Goal: Information Seeking & Learning: Learn about a topic

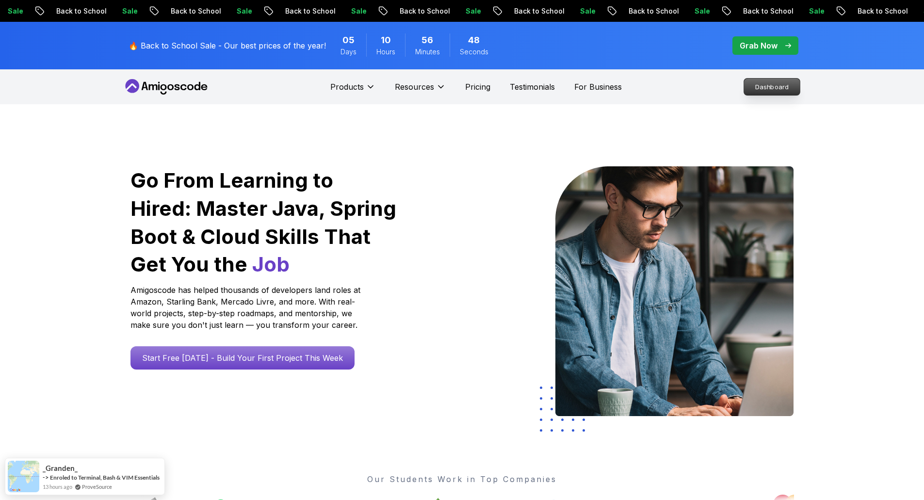
click at [756, 85] on p "Dashboard" at bounding box center [772, 87] width 56 height 16
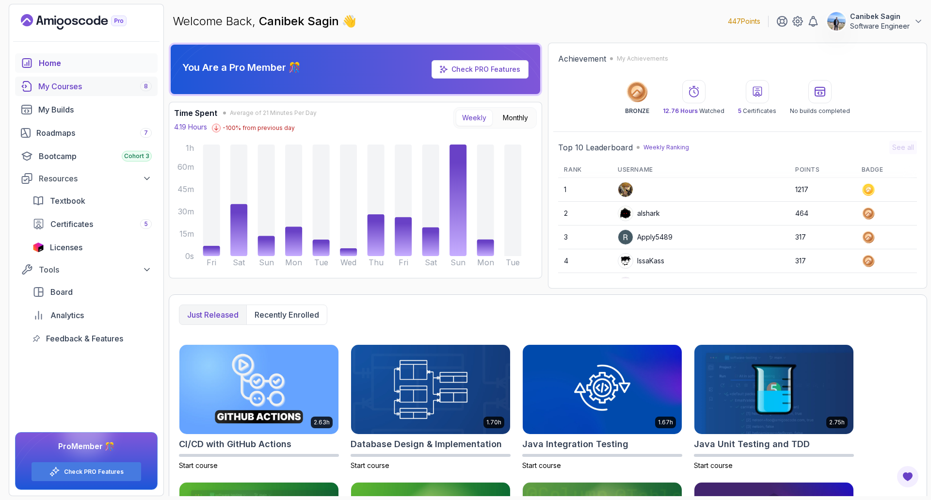
click at [64, 79] on link "My Courses 8" at bounding box center [86, 86] width 143 height 19
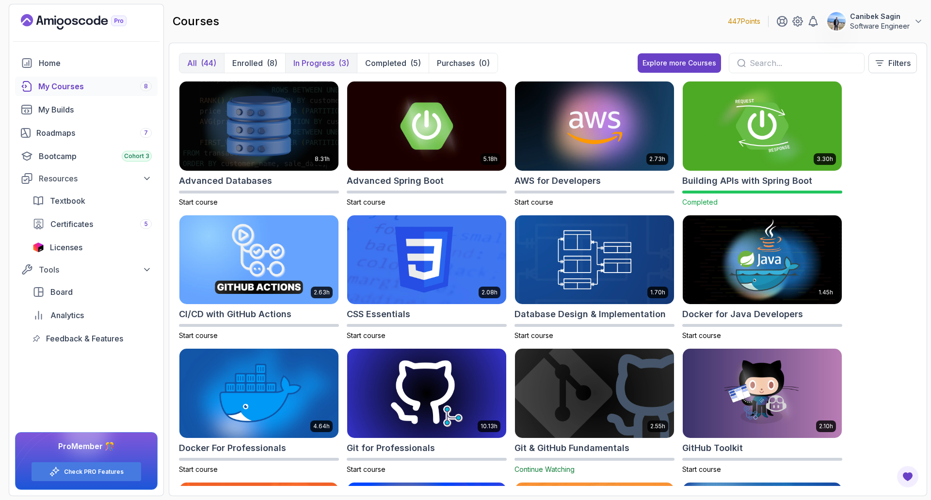
click at [317, 67] on p "In Progress" at bounding box center [313, 63] width 41 height 12
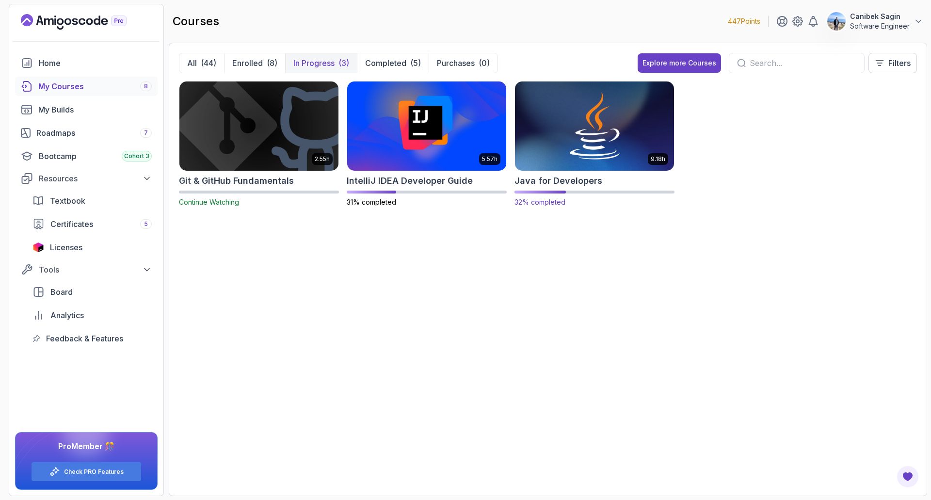
click at [550, 185] on h2 "Java for Developers" at bounding box center [558, 181] width 88 height 14
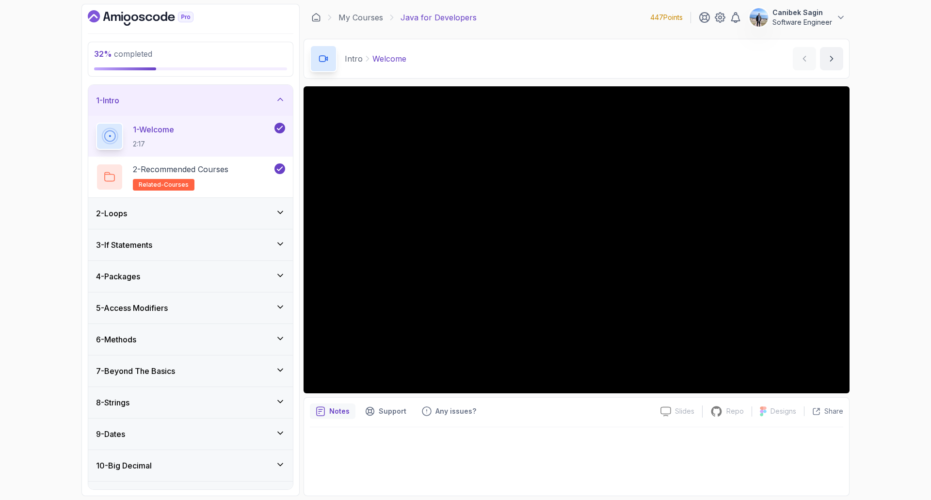
click at [185, 369] on div "7 - Beyond The Basics" at bounding box center [190, 371] width 189 height 12
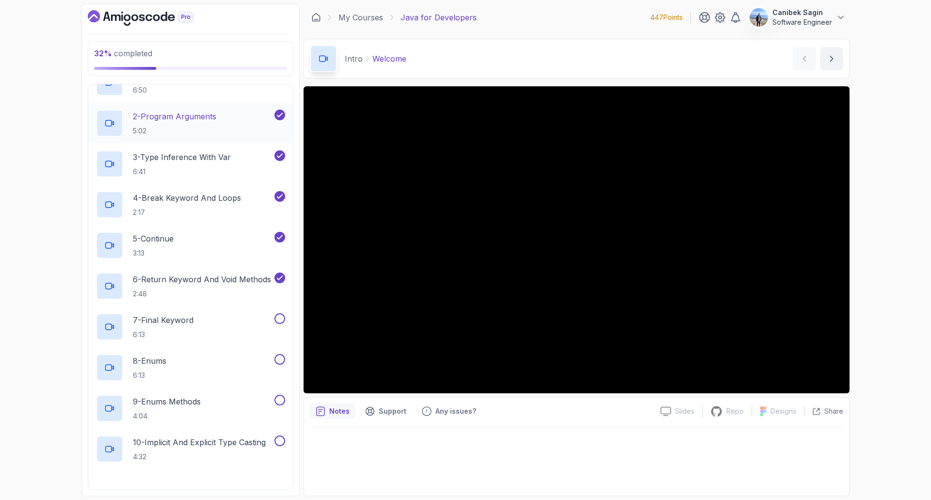
scroll to position [339, 0]
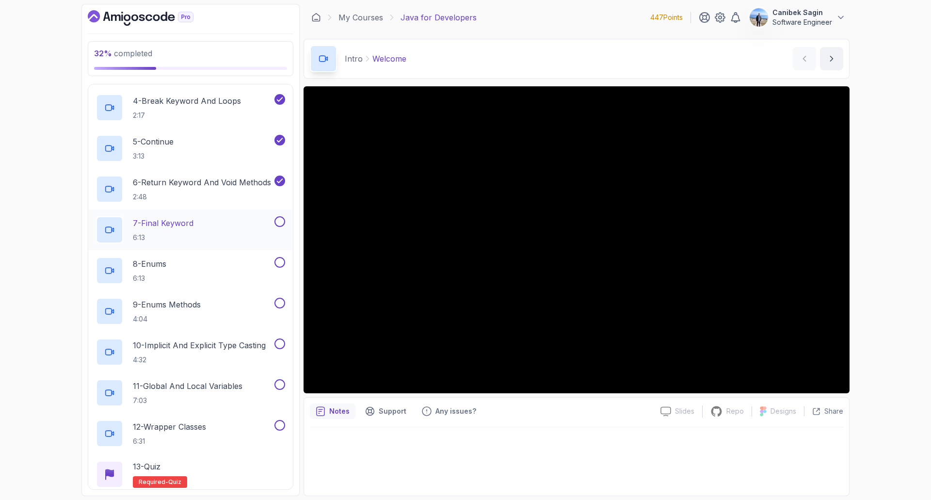
click at [183, 220] on p "7 - Final Keyword" at bounding box center [163, 223] width 61 height 12
